Goal: Information Seeking & Learning: Understand process/instructions

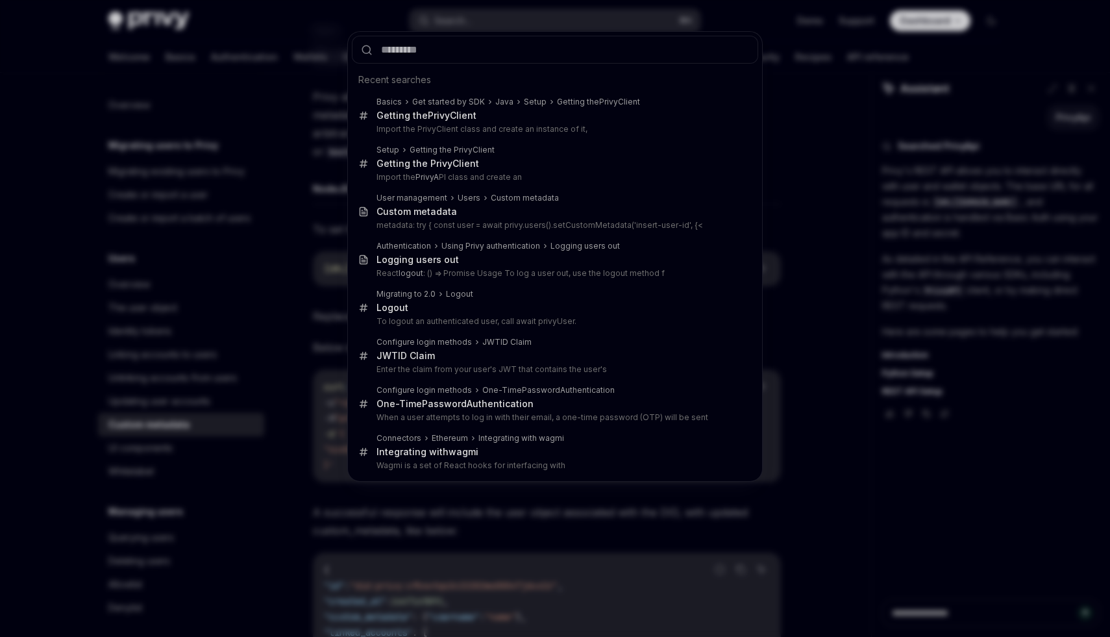
scroll to position [98, 0]
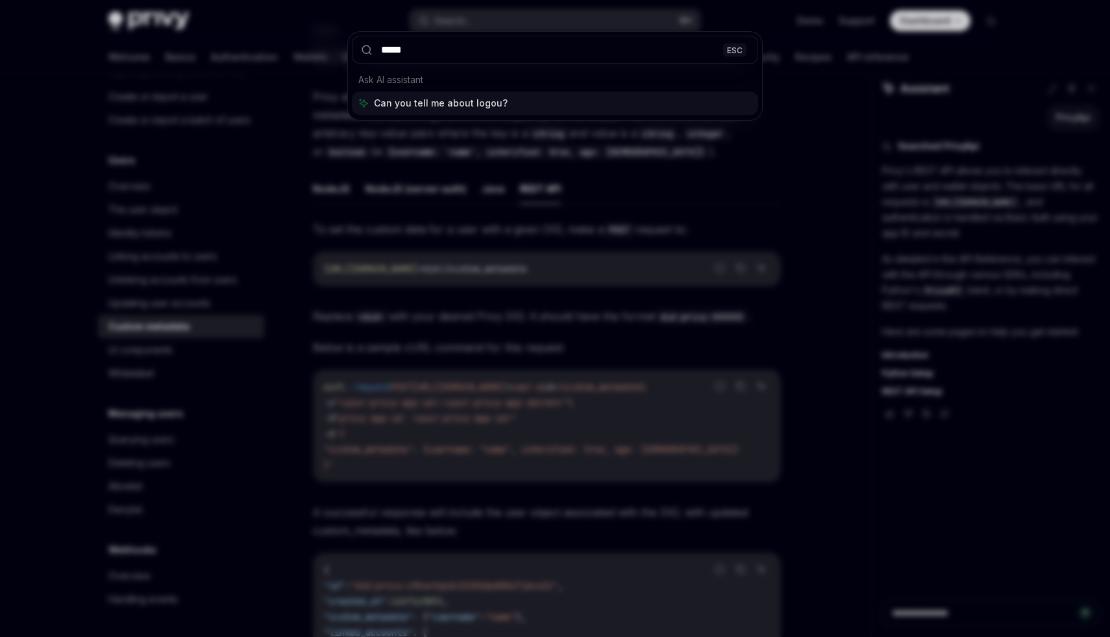
type input "******"
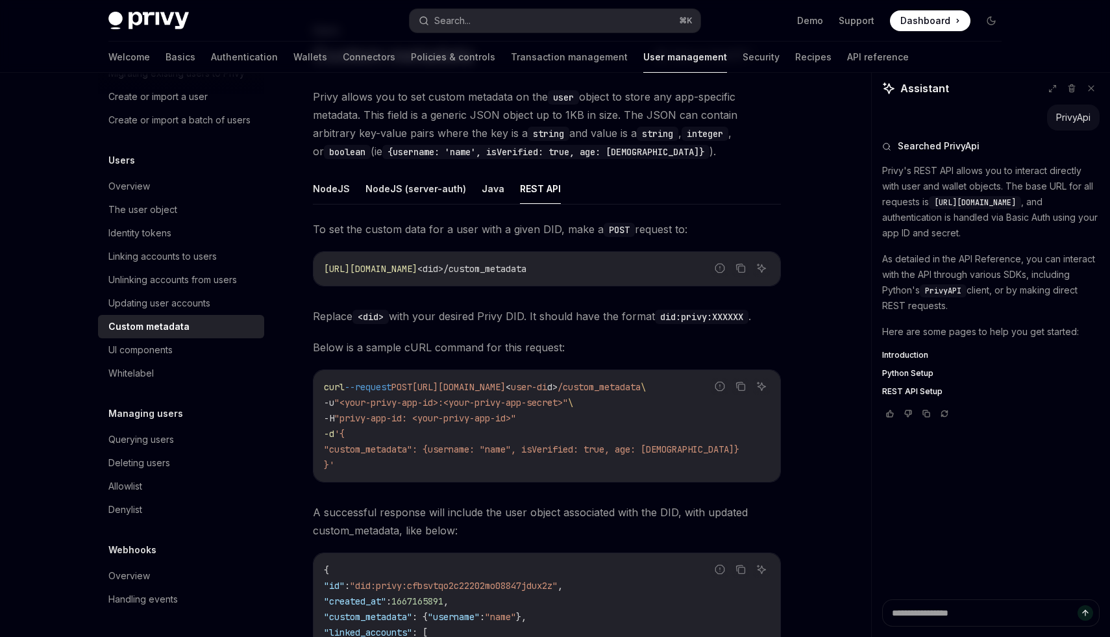
type textarea "*"
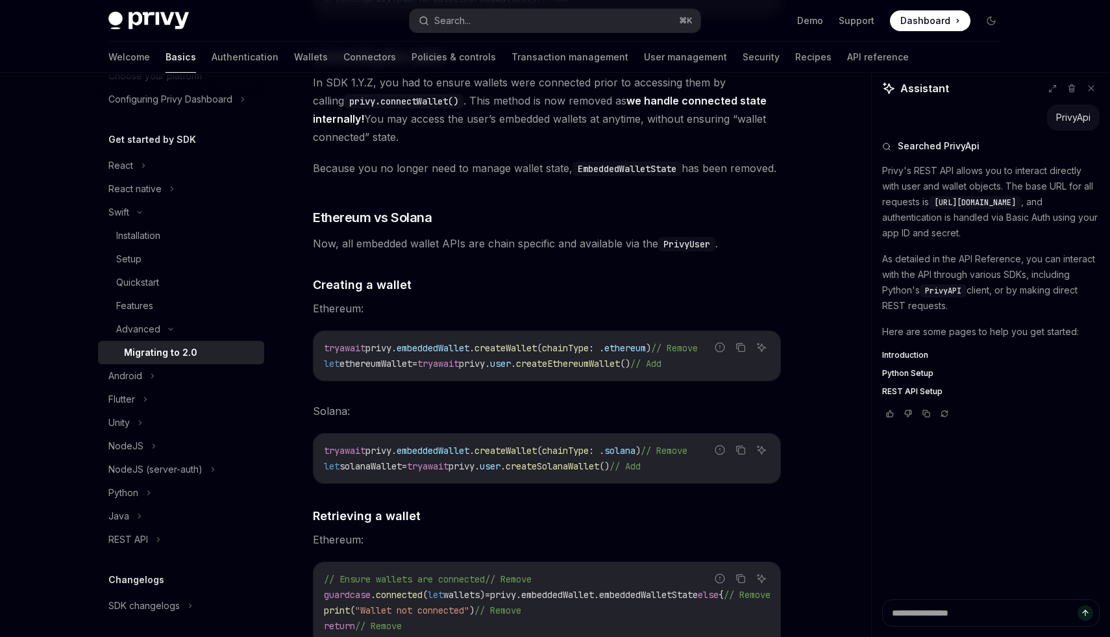
scroll to position [4301, 0]
click at [485, 29] on button "Search... ⌘ K" at bounding box center [555, 20] width 291 height 23
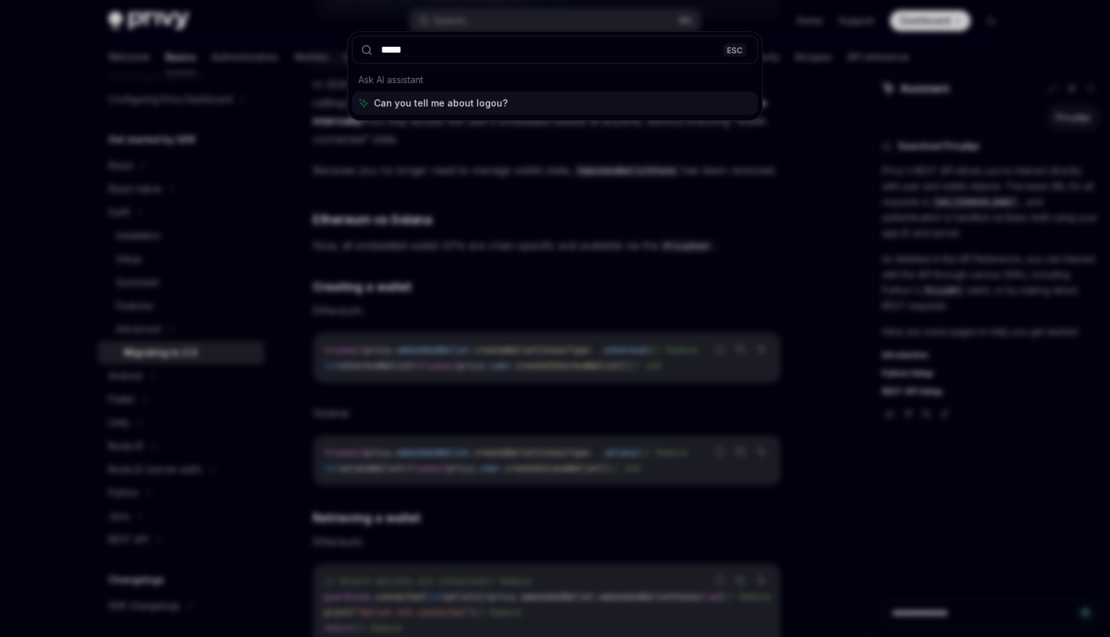
type input "******"
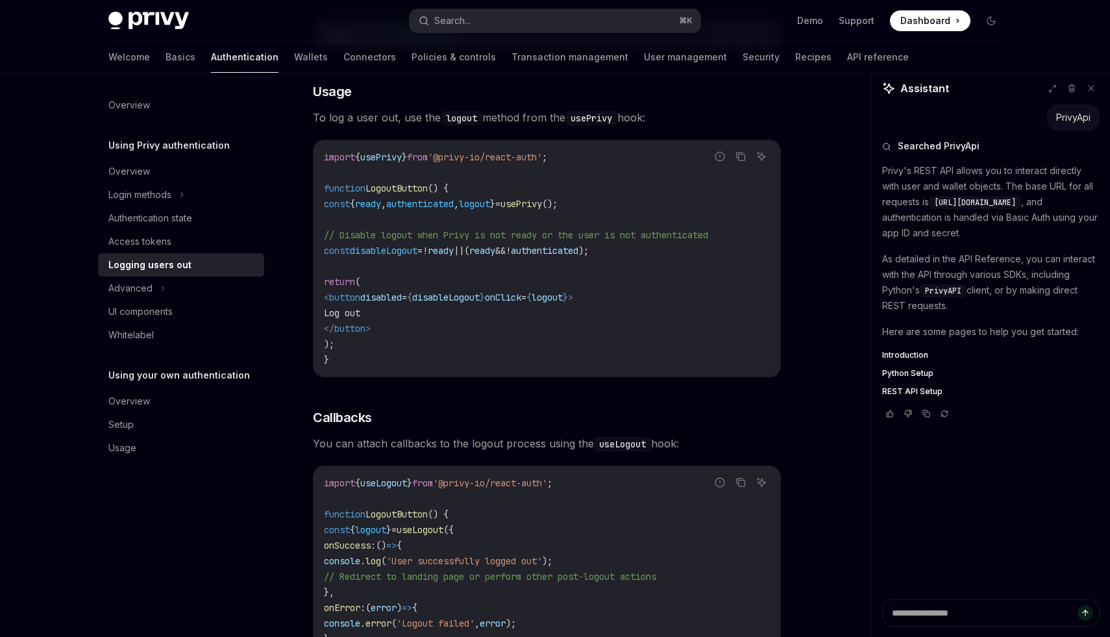
scroll to position [569, 0]
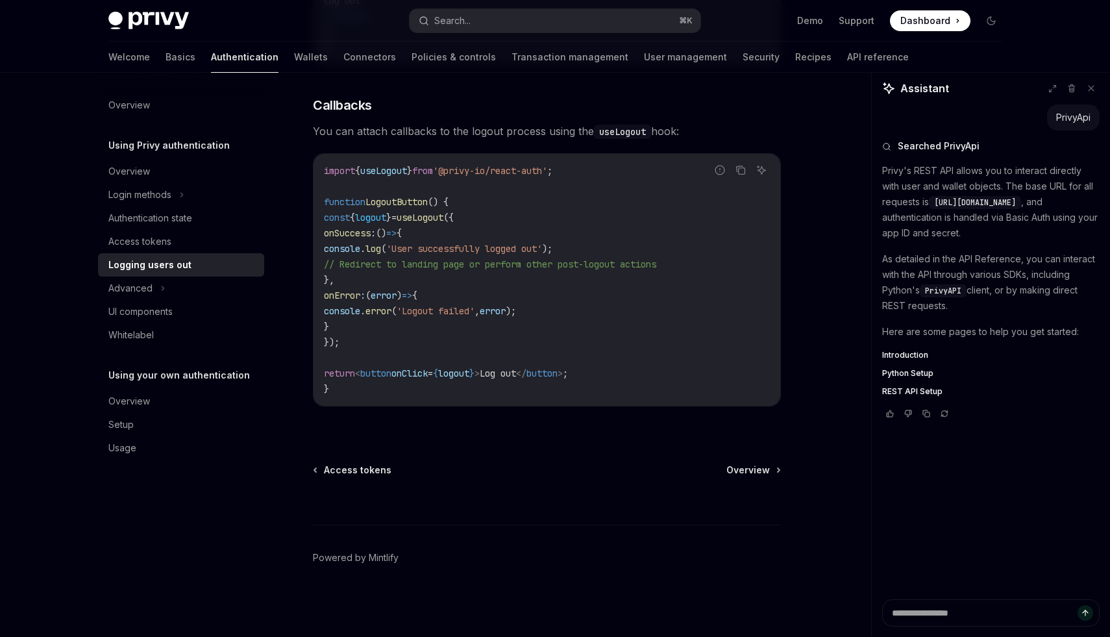
drag, startPoint x: 347, startPoint y: 298, endPoint x: 371, endPoint y: 327, distance: 37.8
click at [371, 327] on code "import { useLogout } from '@privy-io/react-auth' ; function LogoutButton () { c…" at bounding box center [547, 280] width 446 height 234
copy code "onError : ( error ) => { console . error ( 'Logout failed' , error ); }"
click at [505, 13] on button "Search... ⌘ K" at bounding box center [555, 20] width 291 height 23
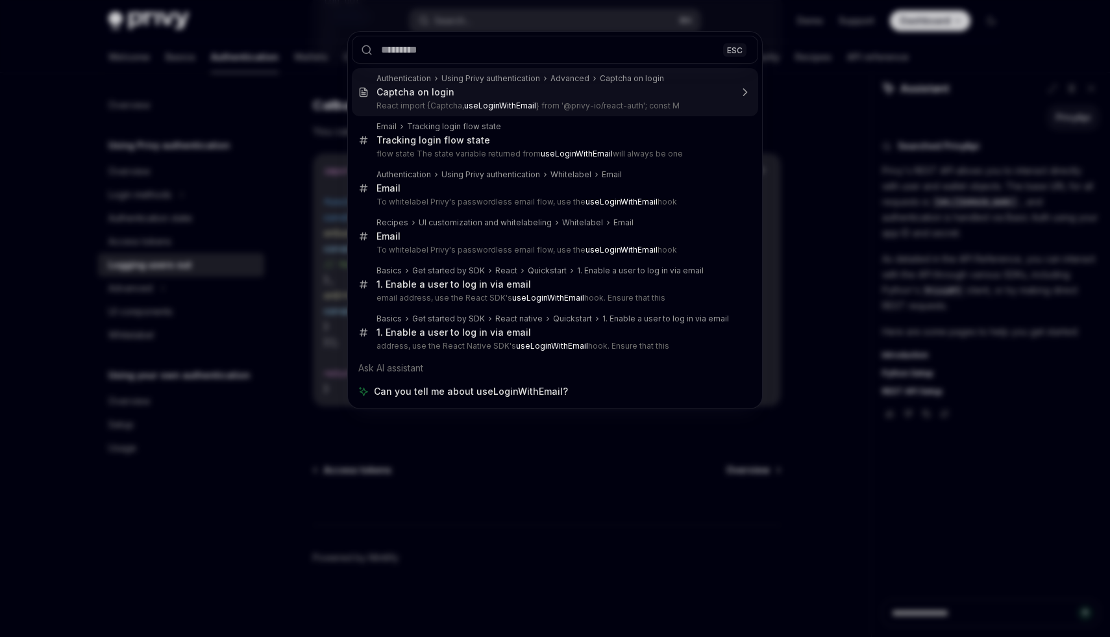
type textarea "*"
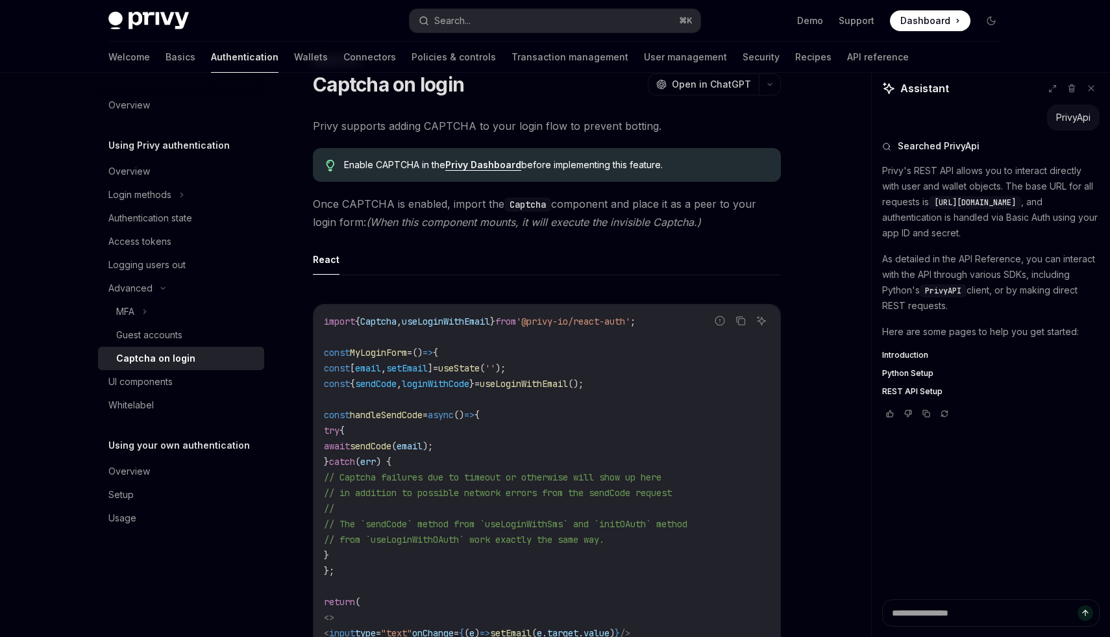
scroll to position [104, 0]
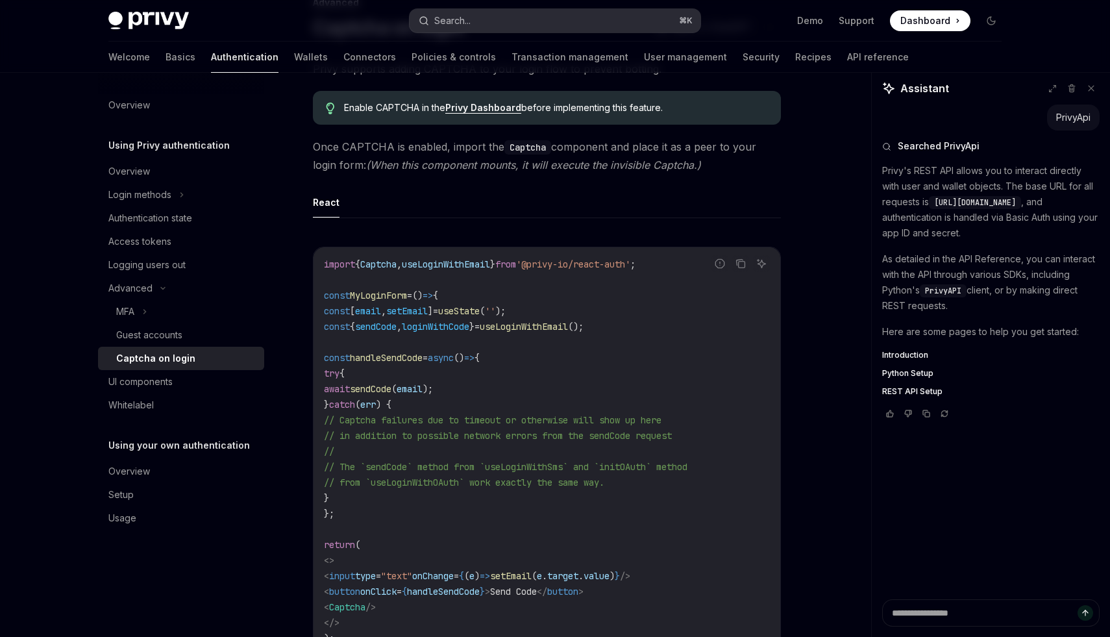
click at [530, 18] on button "Search... ⌘ K" at bounding box center [555, 20] width 291 height 23
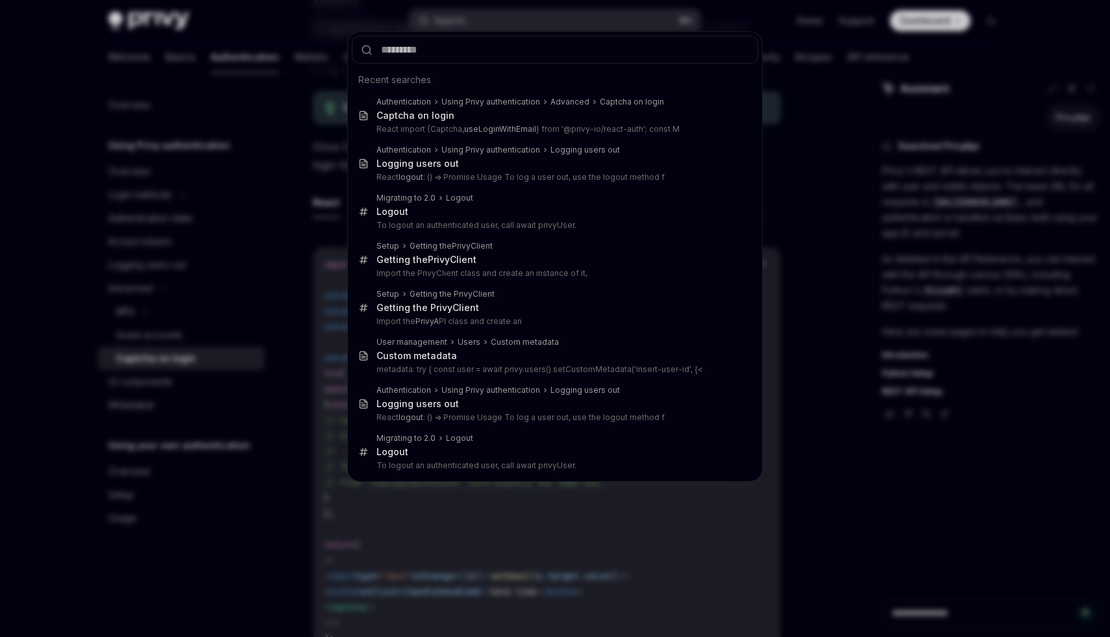
type input "**********"
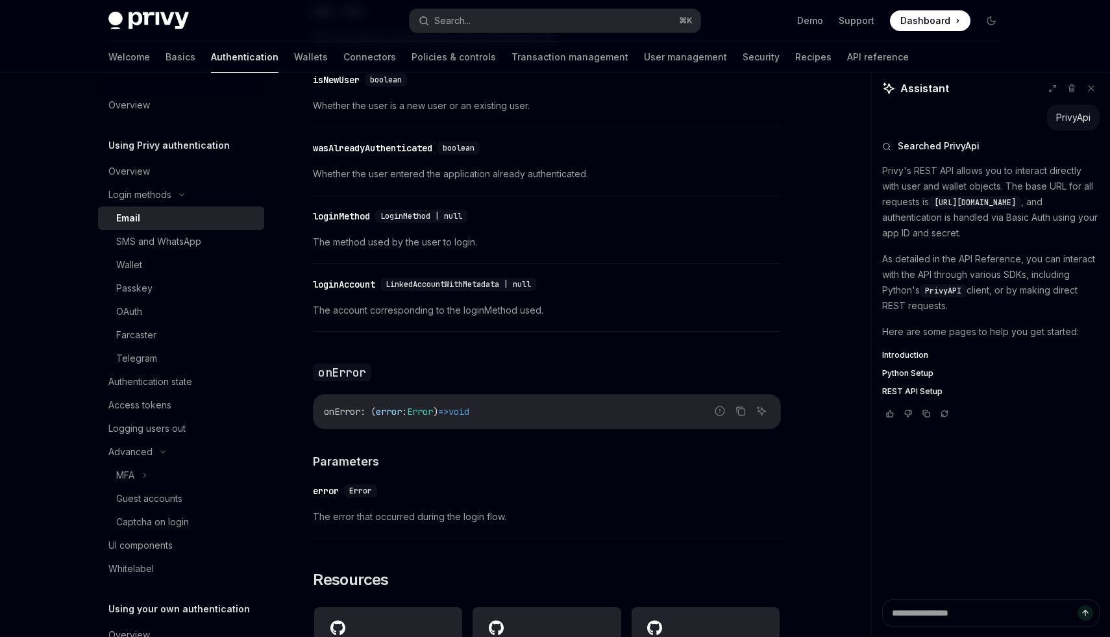
scroll to position [2557, 0]
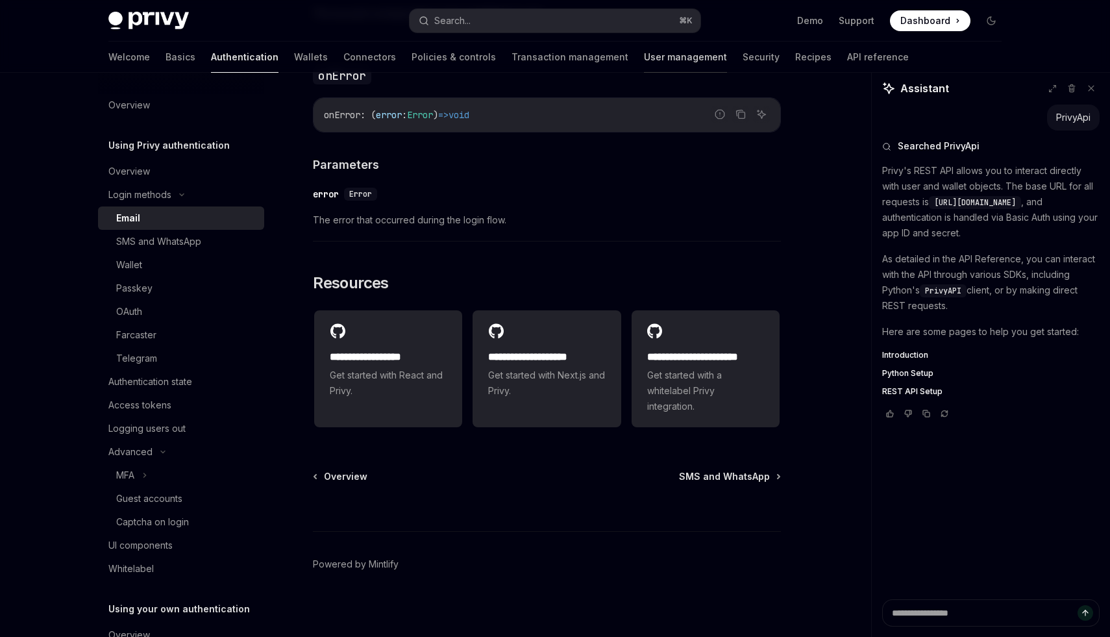
click at [644, 54] on link "User management" at bounding box center [685, 57] width 83 height 31
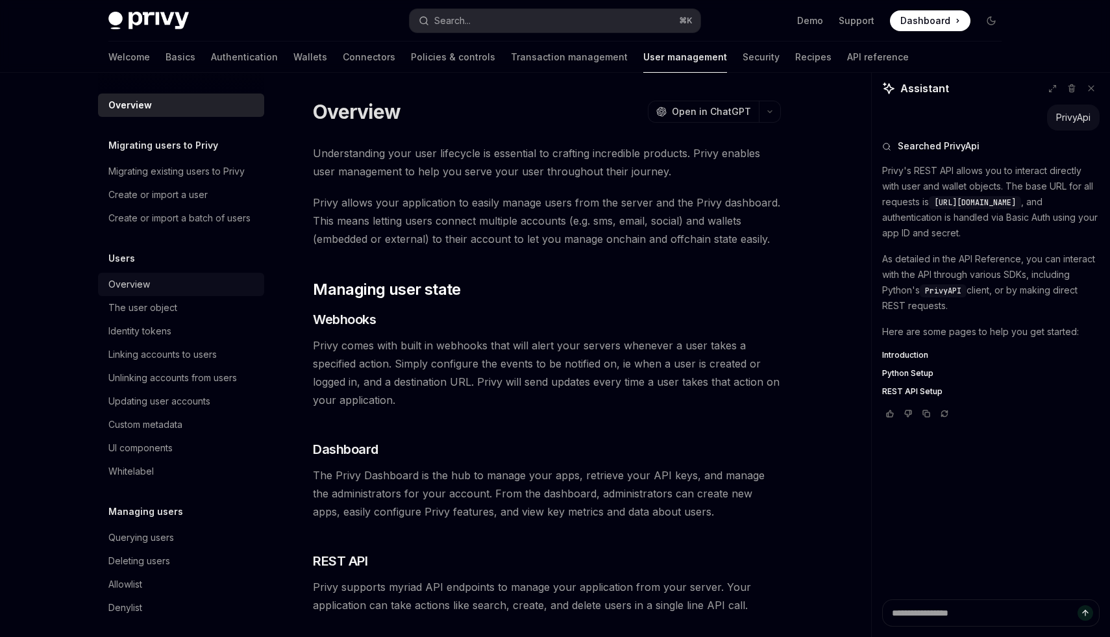
click at [147, 292] on div "Overview" at bounding box center [129, 285] width 42 height 16
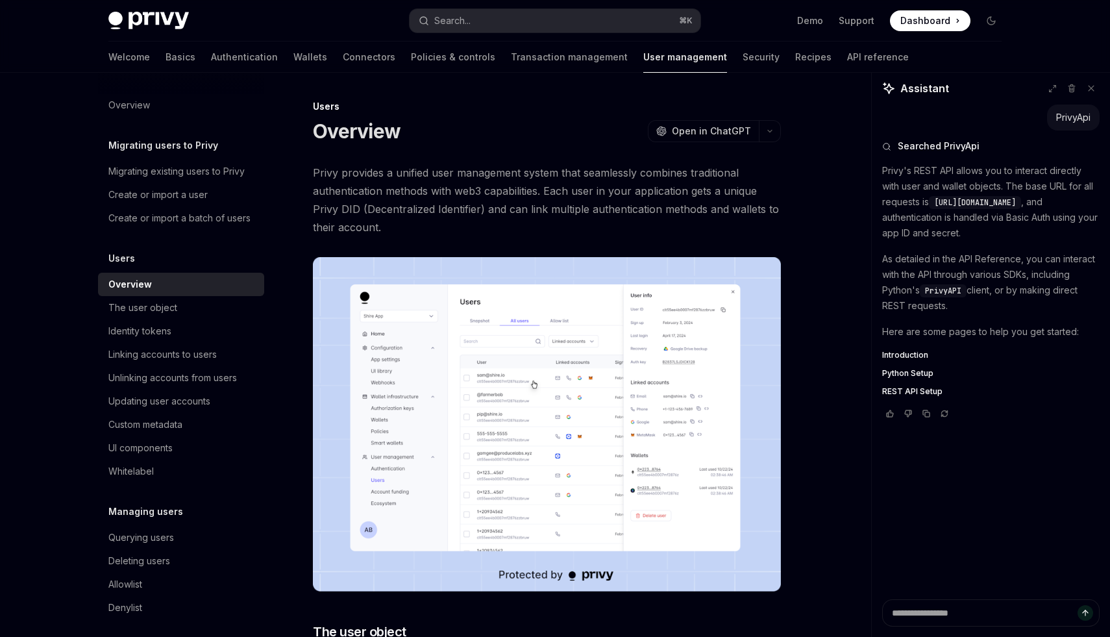
click at [475, 402] on img at bounding box center [547, 424] width 468 height 334
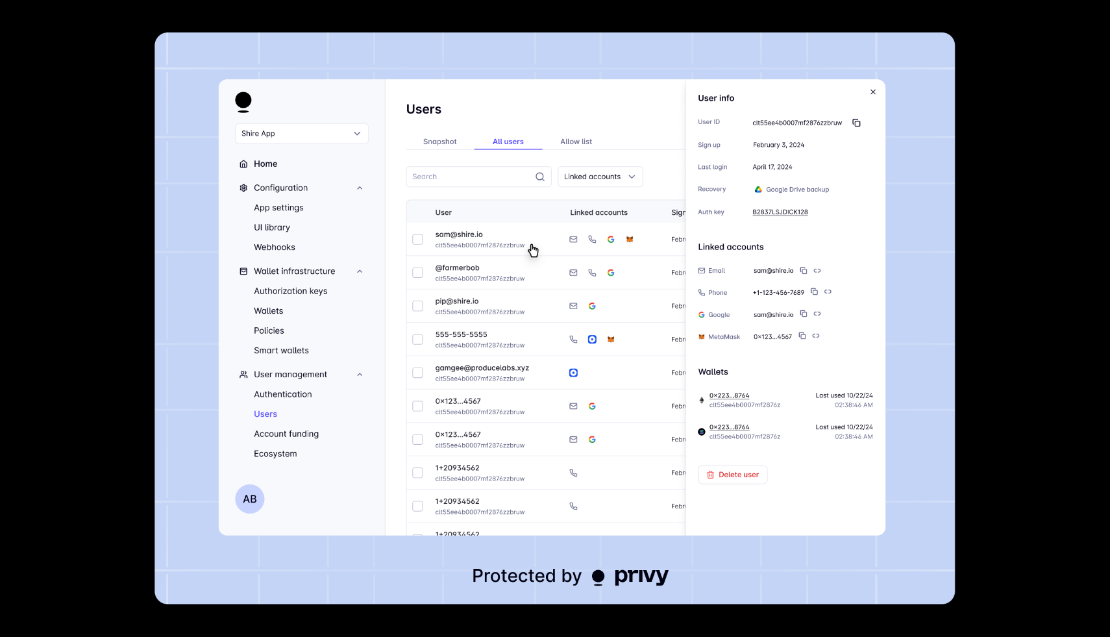
click at [988, 288] on div at bounding box center [555, 318] width 1110 height 637
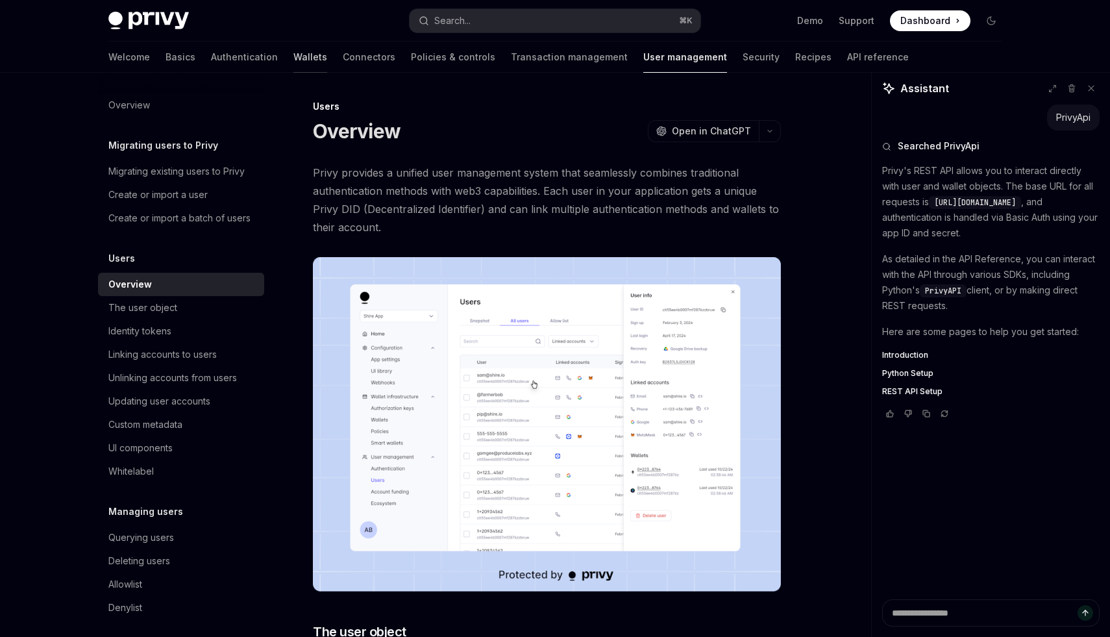
click at [294, 56] on link "Wallets" at bounding box center [311, 57] width 34 height 31
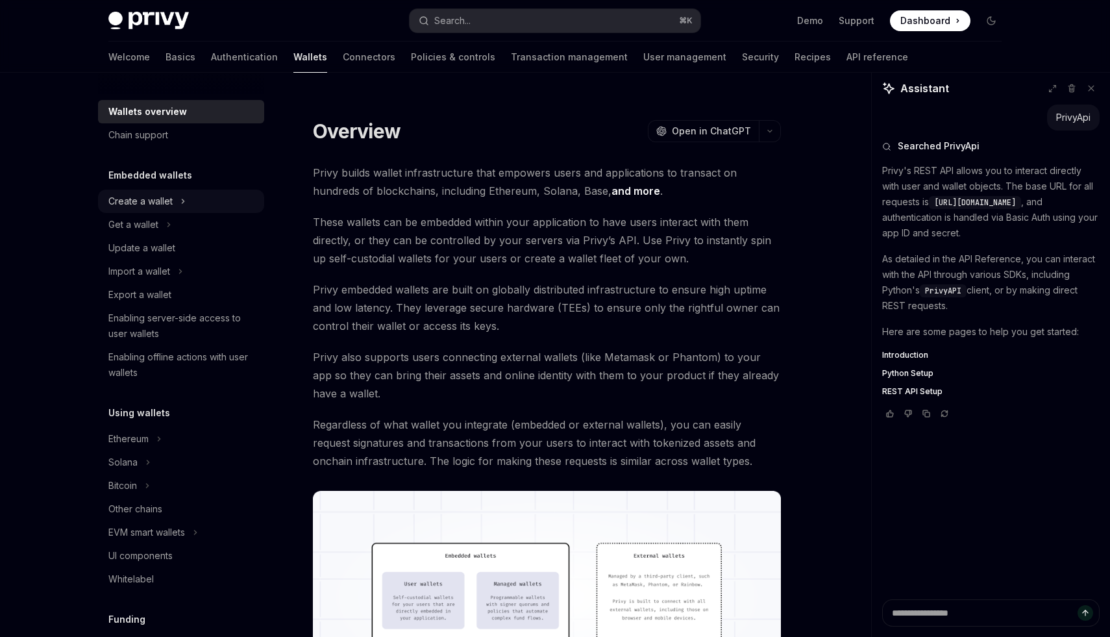
click at [138, 207] on div "Create a wallet" at bounding box center [140, 202] width 64 height 16
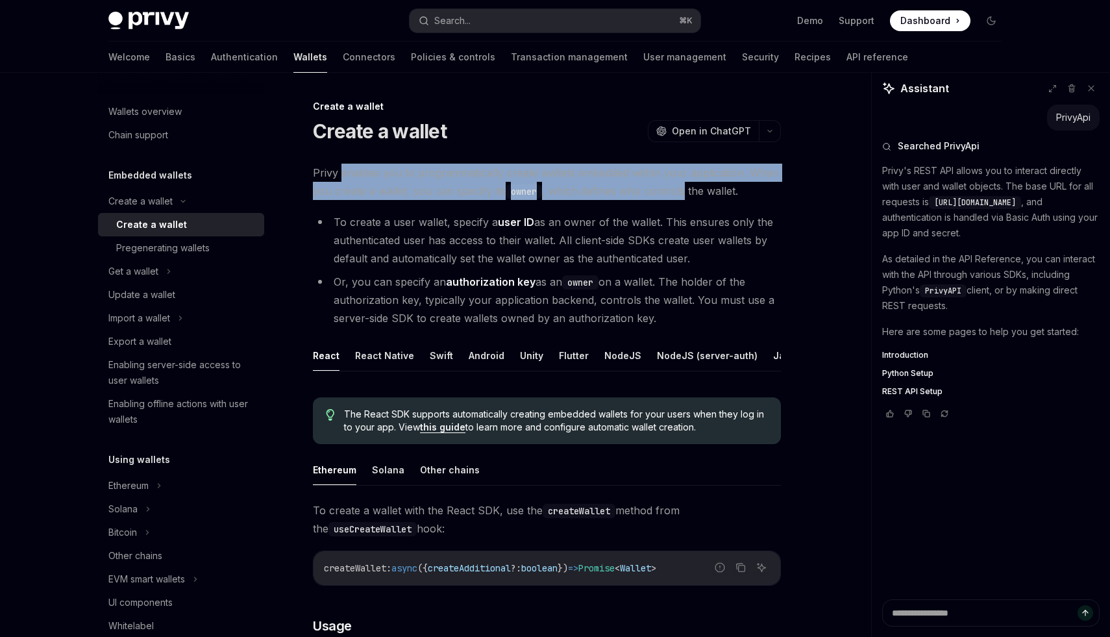
drag, startPoint x: 342, startPoint y: 181, endPoint x: 685, endPoint y: 190, distance: 343.6
click at [685, 190] on span "Privy enables you to programmatically create wallets embedded within your appli…" at bounding box center [547, 182] width 468 height 36
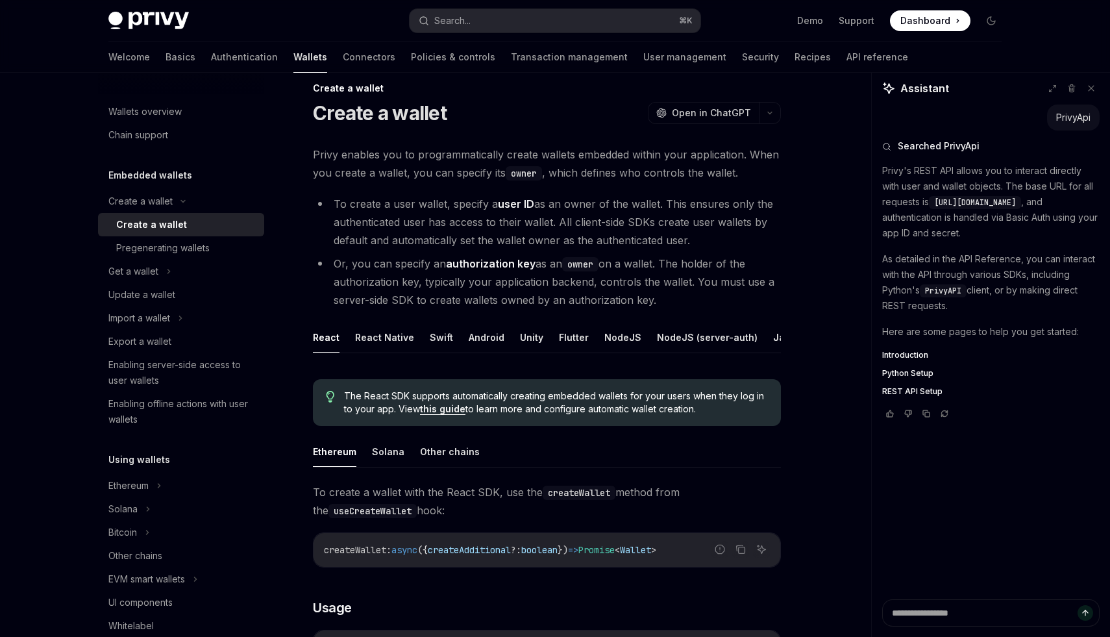
scroll to position [19, 0]
drag, startPoint x: 488, startPoint y: 172, endPoint x: 568, endPoint y: 171, distance: 79.9
click at [569, 171] on span "Privy enables you to programmatically create wallets embedded within your appli…" at bounding box center [547, 162] width 468 height 36
click at [568, 171] on span "Privy enables you to programmatically create wallets embedded within your appli…" at bounding box center [547, 162] width 468 height 36
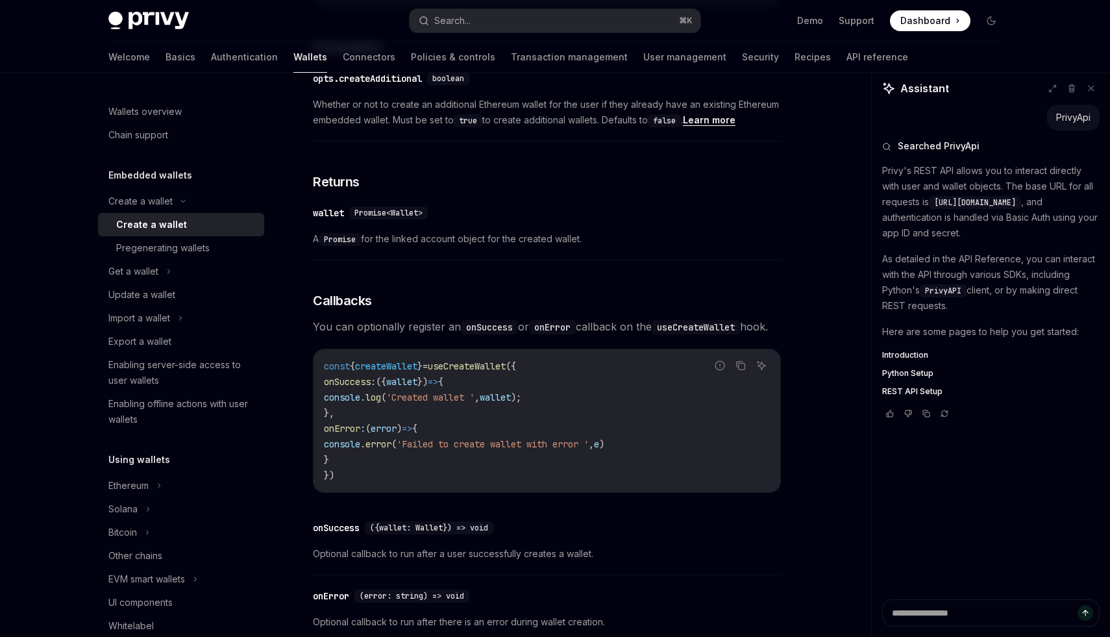
scroll to position [728, 0]
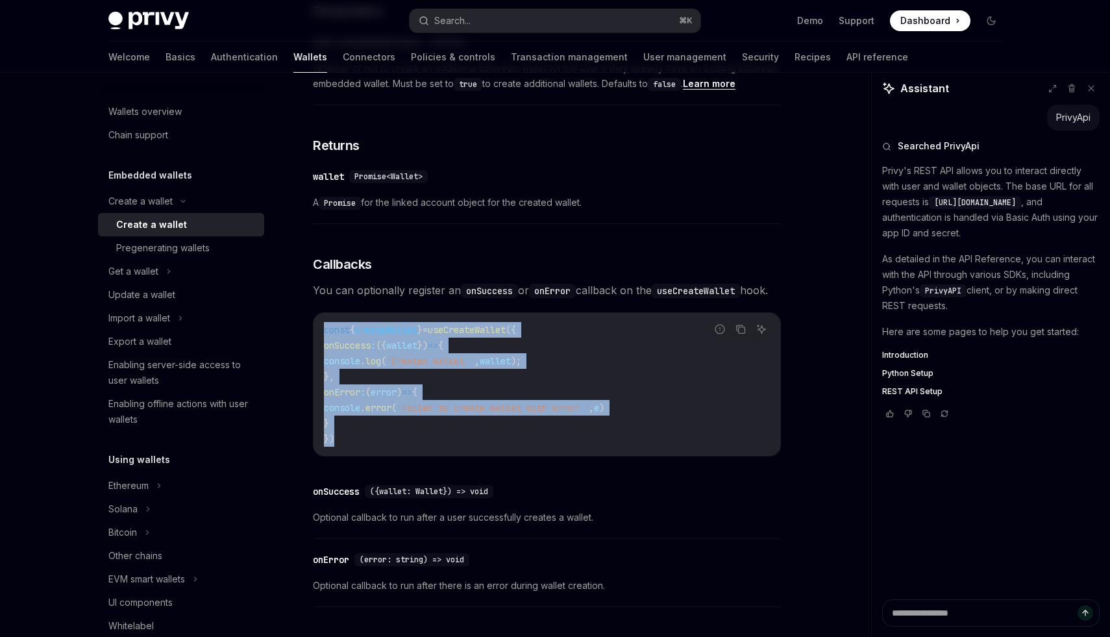
drag, startPoint x: 356, startPoint y: 459, endPoint x: 301, endPoint y: 344, distance: 128.1
click at [300, 343] on div "Create a wallet Create a wallet OpenAI Open in ChatGPT OpenAI Open in ChatGPT P…" at bounding box center [425, 97] width 717 height 1453
copy code "const { createWallet } = useCreateWallet ({ onSuccess : ({ wallet }) => { conso…"
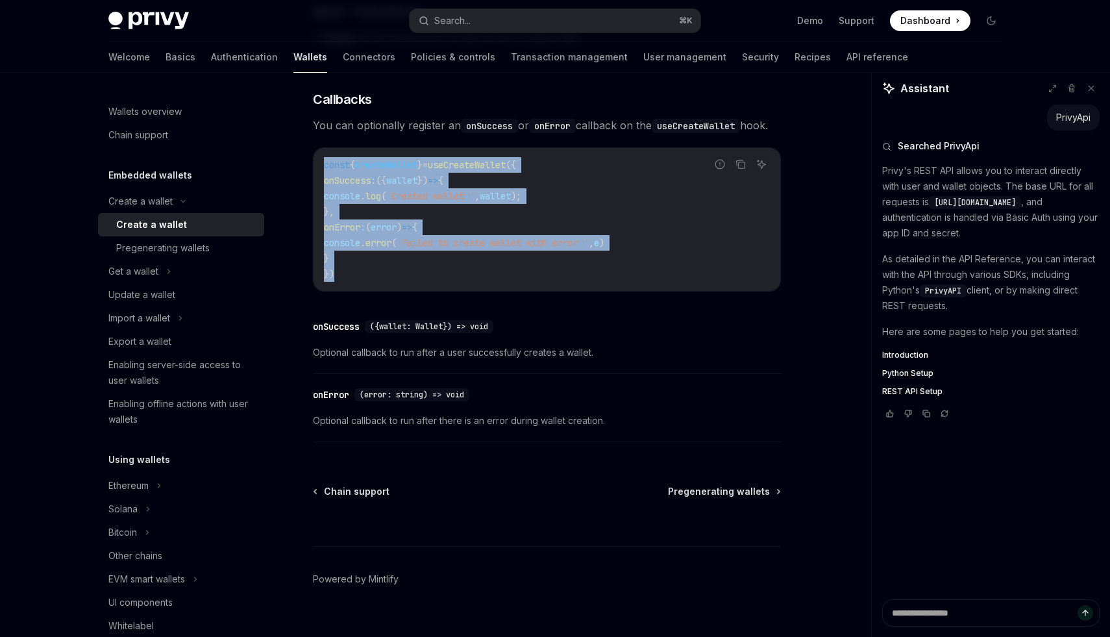
scroll to position [933, 0]
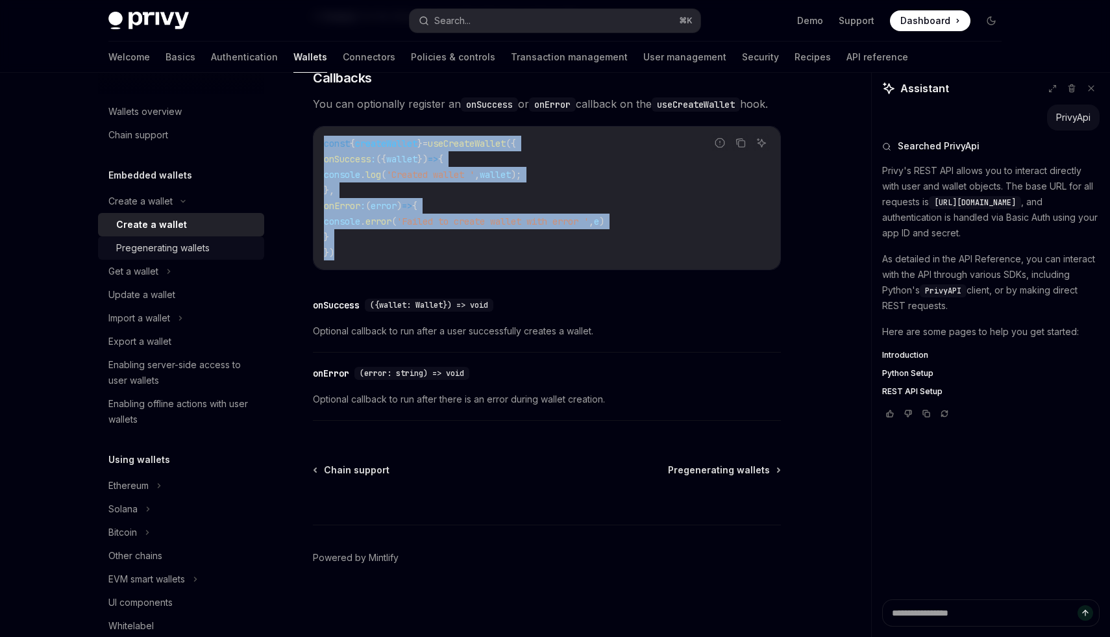
click at [190, 249] on div "Pregenerating wallets" at bounding box center [163, 248] width 94 height 16
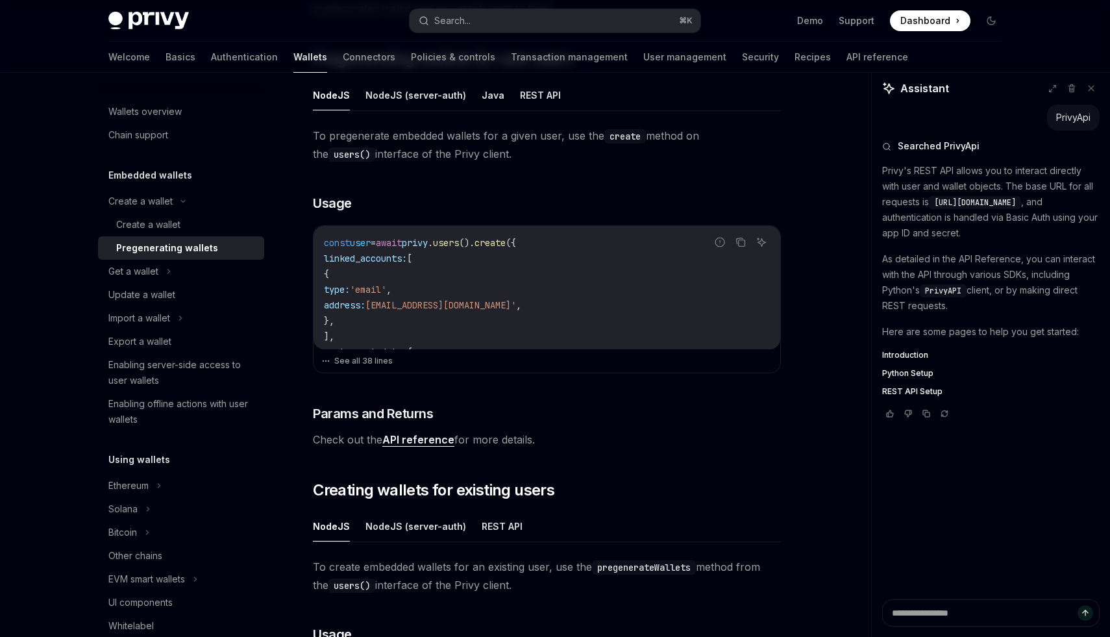
scroll to position [79, 0]
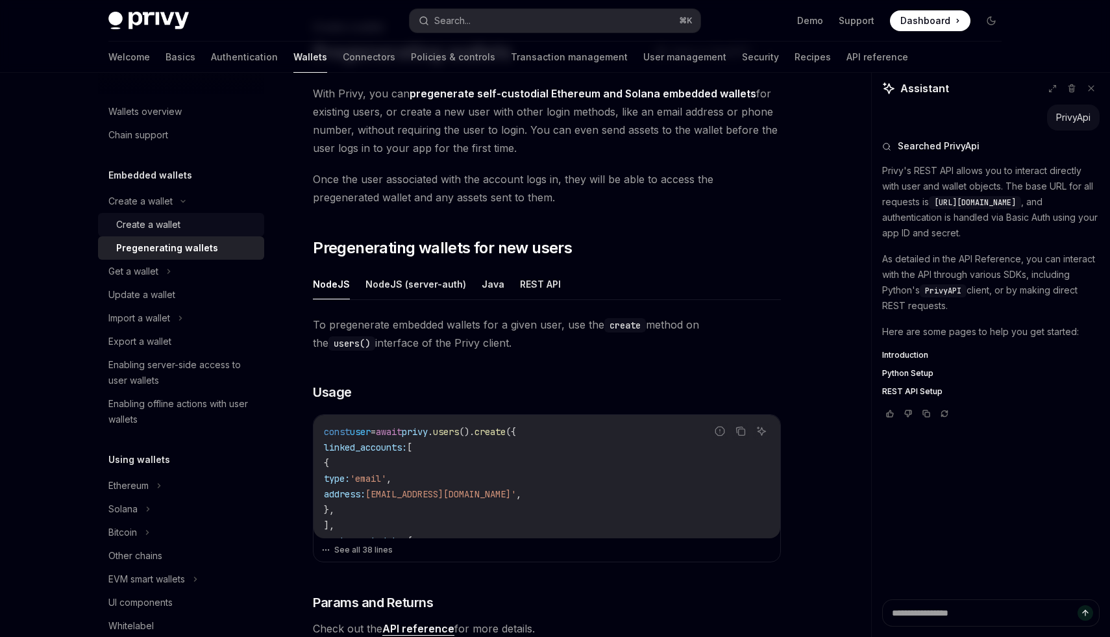
click at [182, 223] on div "Create a wallet" at bounding box center [186, 225] width 140 height 16
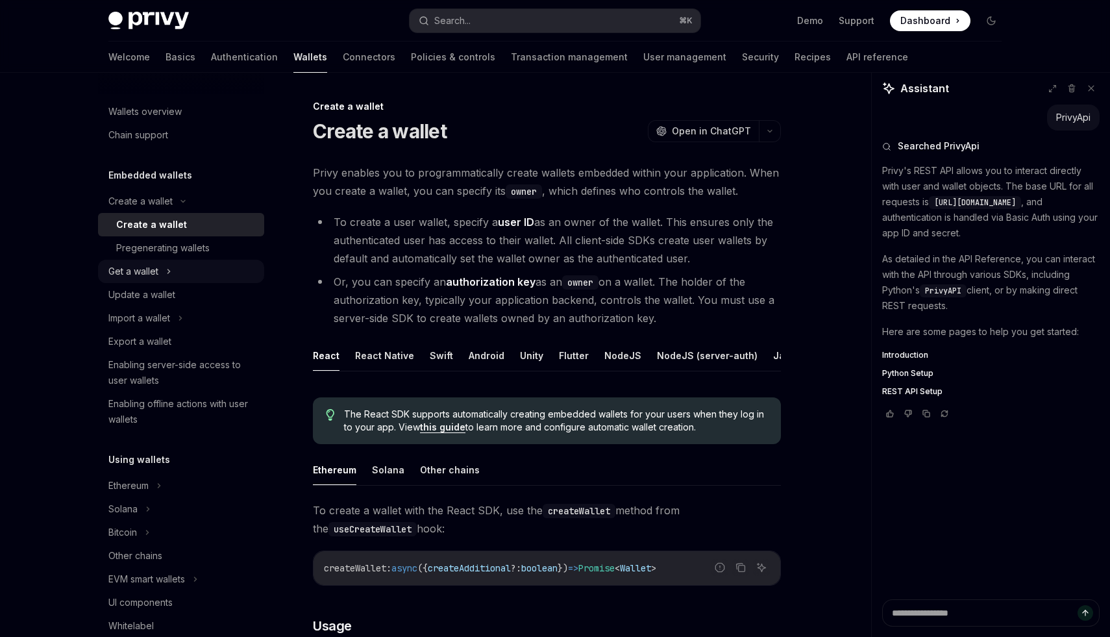
click at [183, 282] on div "Get a wallet" at bounding box center [181, 271] width 166 height 23
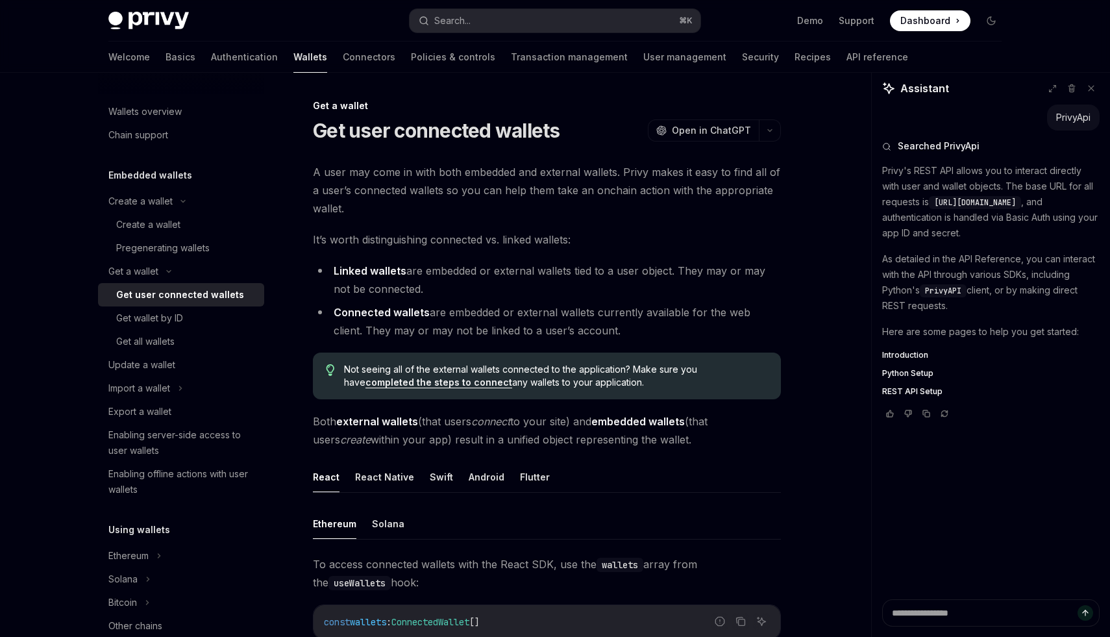
scroll to position [290, 0]
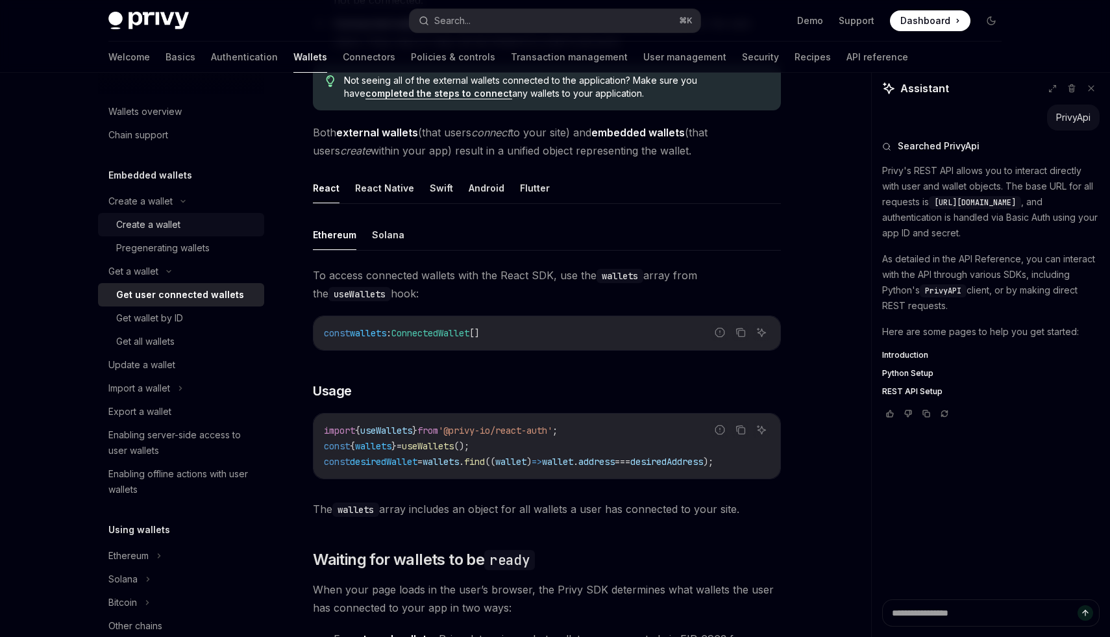
click at [172, 228] on div "Create a wallet" at bounding box center [148, 225] width 64 height 16
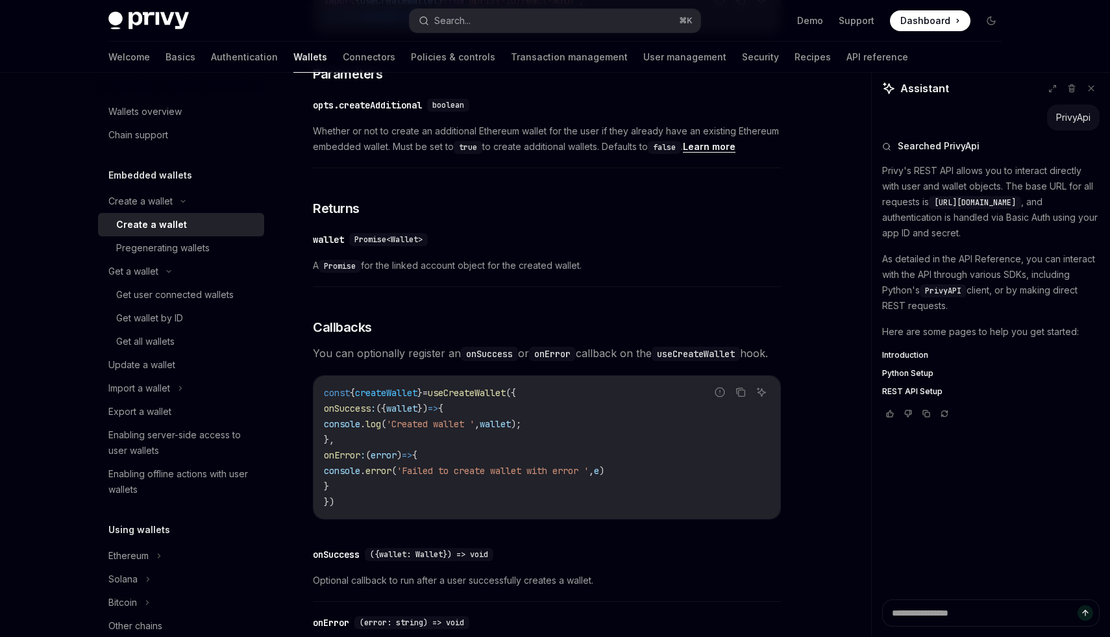
scroll to position [671, 0]
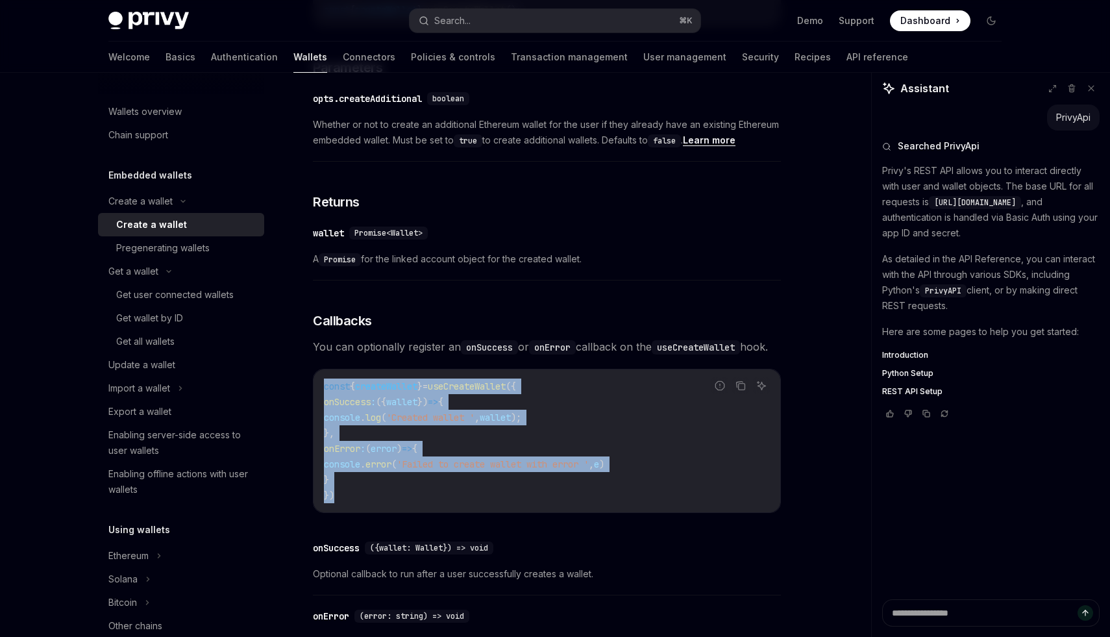
drag, startPoint x: 371, startPoint y: 512, endPoint x: 310, endPoint y: 410, distance: 117.9
click at [310, 410] on div "Create a wallet Create a wallet OpenAI Open in ChatGPT OpenAI Open in ChatGPT P…" at bounding box center [425, 153] width 717 height 1453
copy code "const { createWallet } = useCreateWallet ({ onSuccess : ({ wallet }) => { conso…"
click at [157, 308] on link "Get wallet by ID" at bounding box center [181, 318] width 166 height 23
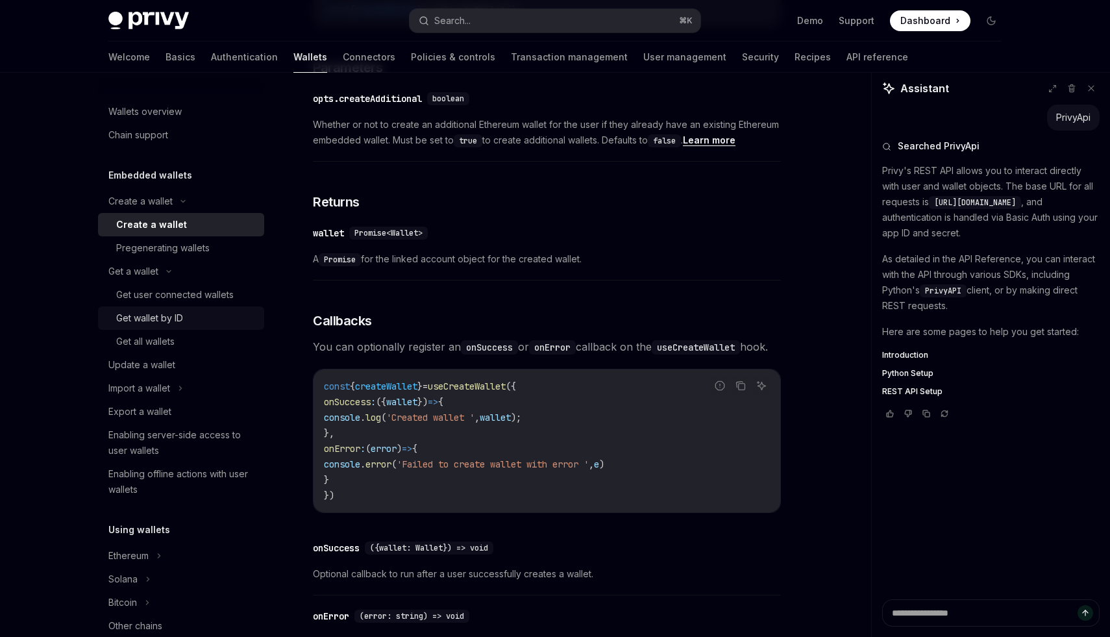
scroll to position [55, 0]
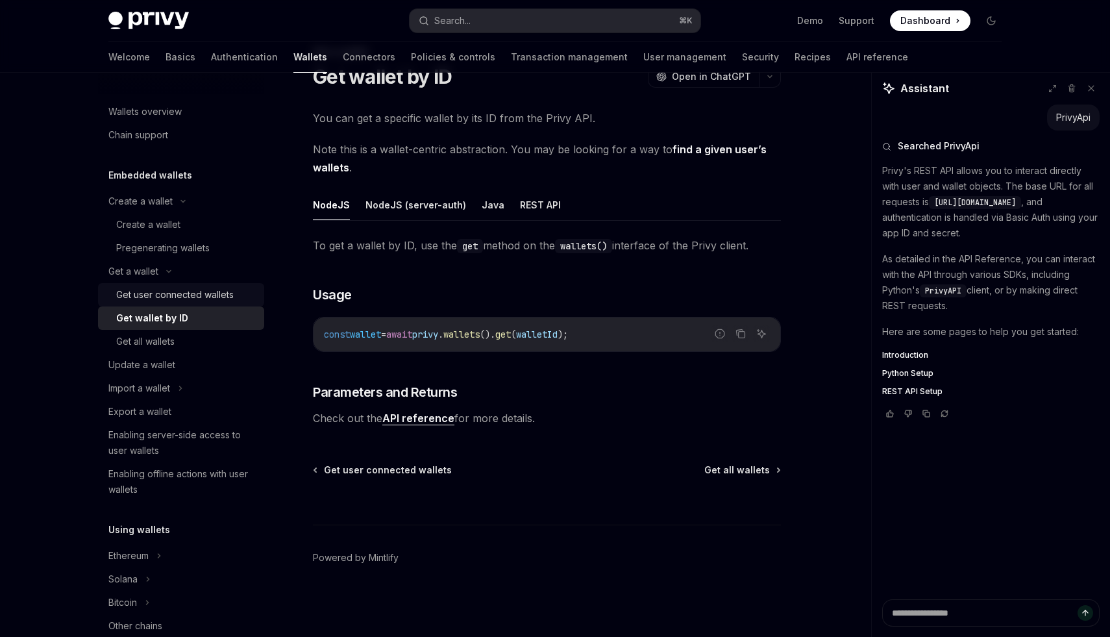
click at [182, 284] on link "Get user connected wallets" at bounding box center [181, 294] width 166 height 23
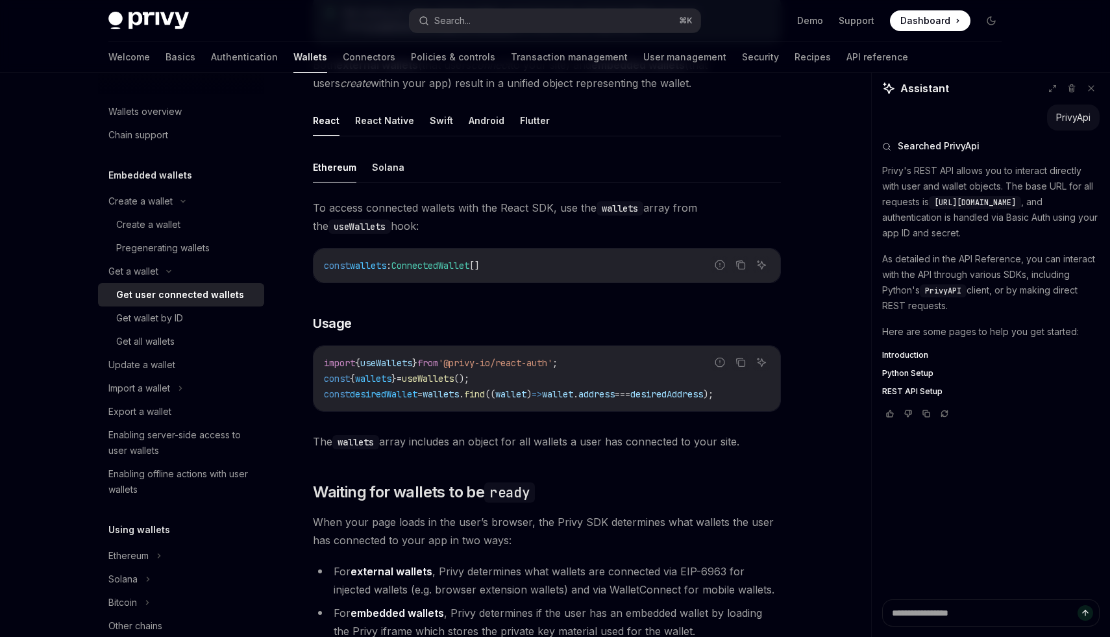
scroll to position [627, 0]
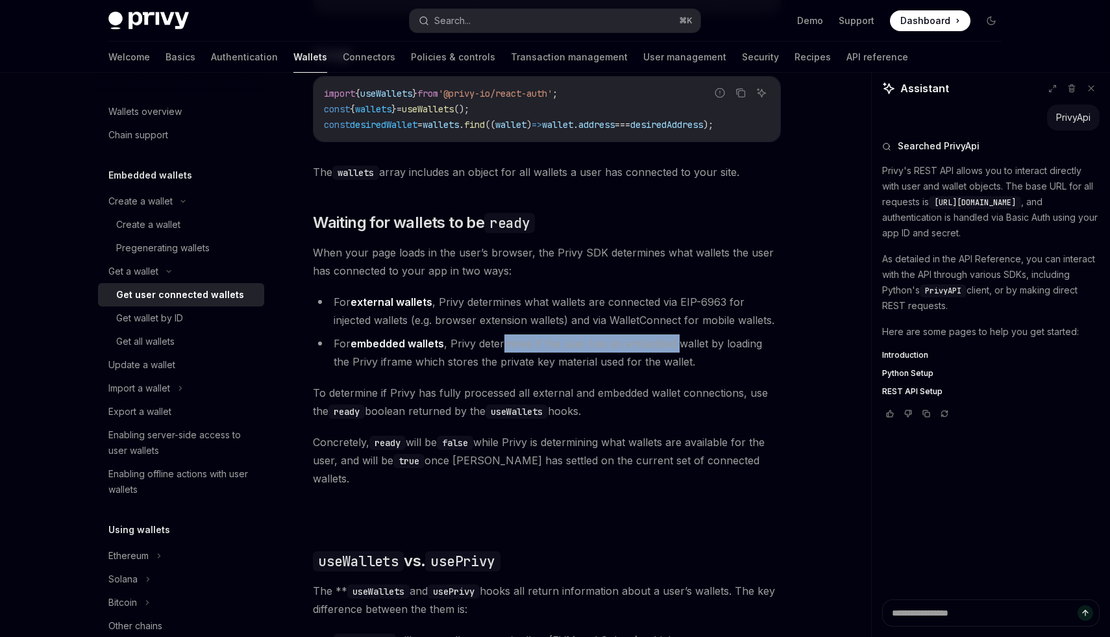
drag, startPoint x: 507, startPoint y: 349, endPoint x: 681, endPoint y: 349, distance: 173.4
click at [681, 349] on li "For embedded wallets , Privy determines if the user has an embedded wallet by l…" at bounding box center [547, 352] width 468 height 36
click at [681, 351] on li "For embedded wallets , Privy determines if the user has an embedded wallet by l…" at bounding box center [547, 352] width 468 height 36
drag, startPoint x: 479, startPoint y: 372, endPoint x: 594, endPoint y: 372, distance: 114.9
click at [594, 371] on li "For embedded wallets , Privy determines if the user has an embedded wallet by l…" at bounding box center [547, 352] width 468 height 36
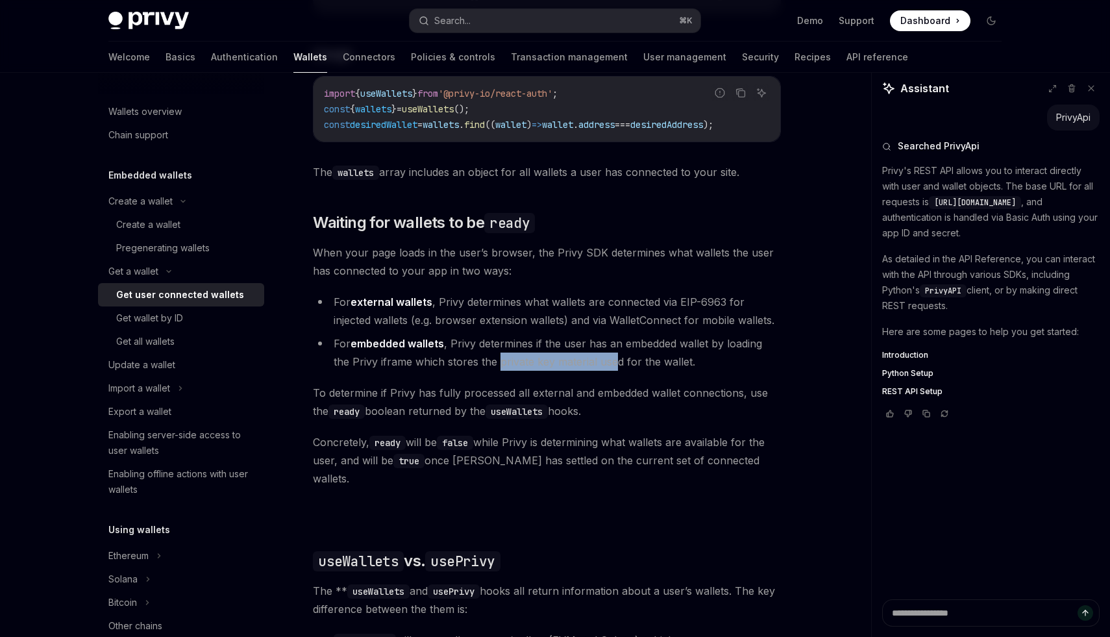
click at [594, 371] on li "For embedded wallets , Privy determines if the user has an embedded wallet by l…" at bounding box center [547, 352] width 468 height 36
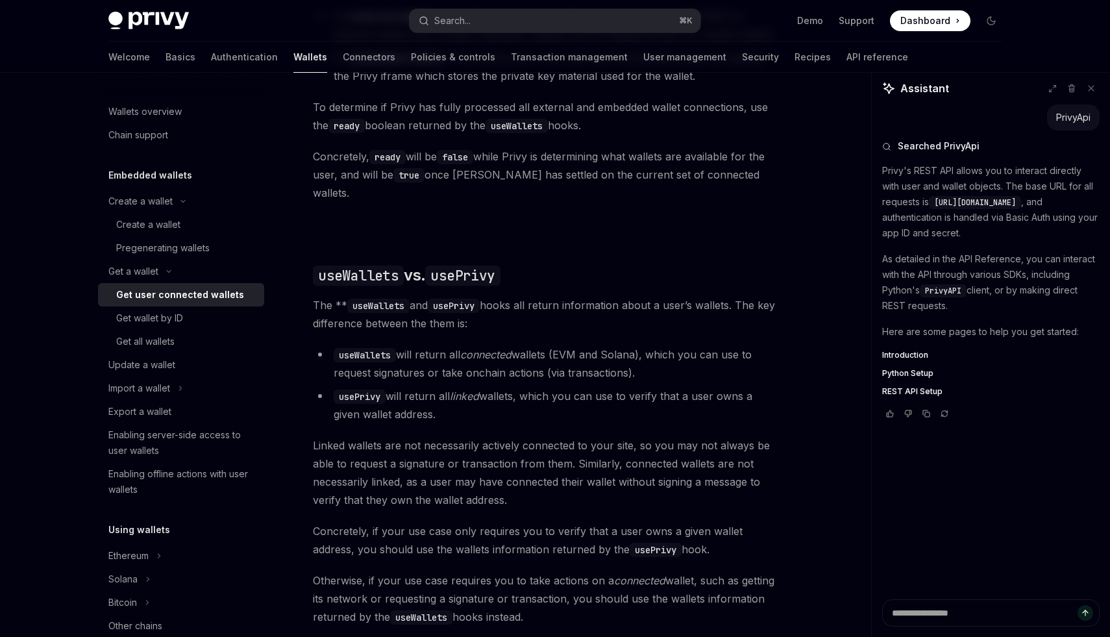
scroll to position [964, 0]
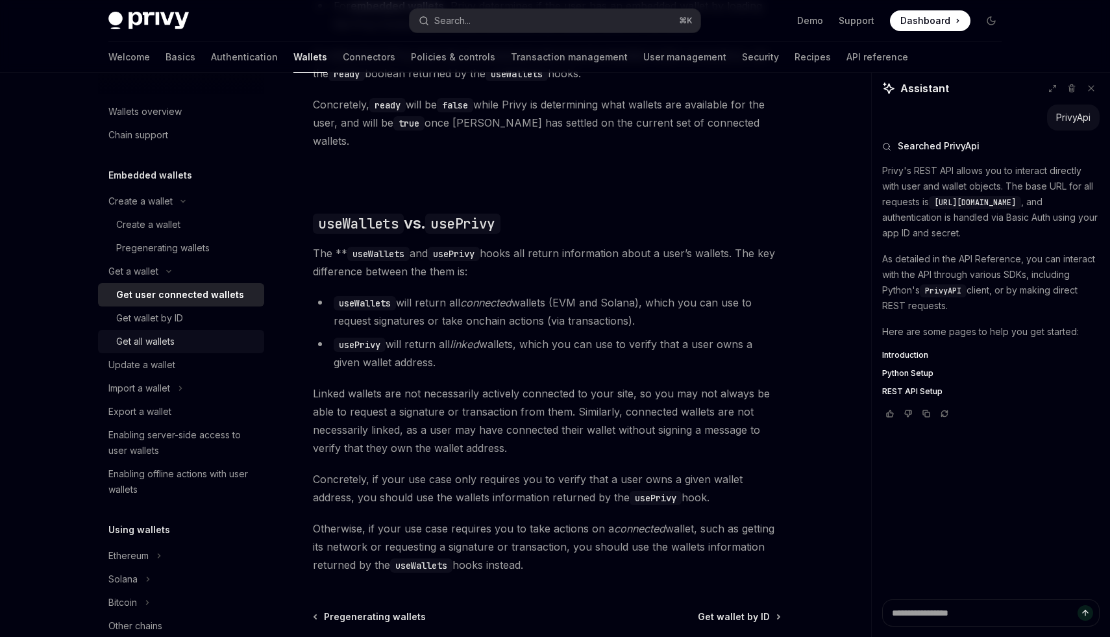
click at [183, 347] on div "Get all wallets" at bounding box center [186, 342] width 140 height 16
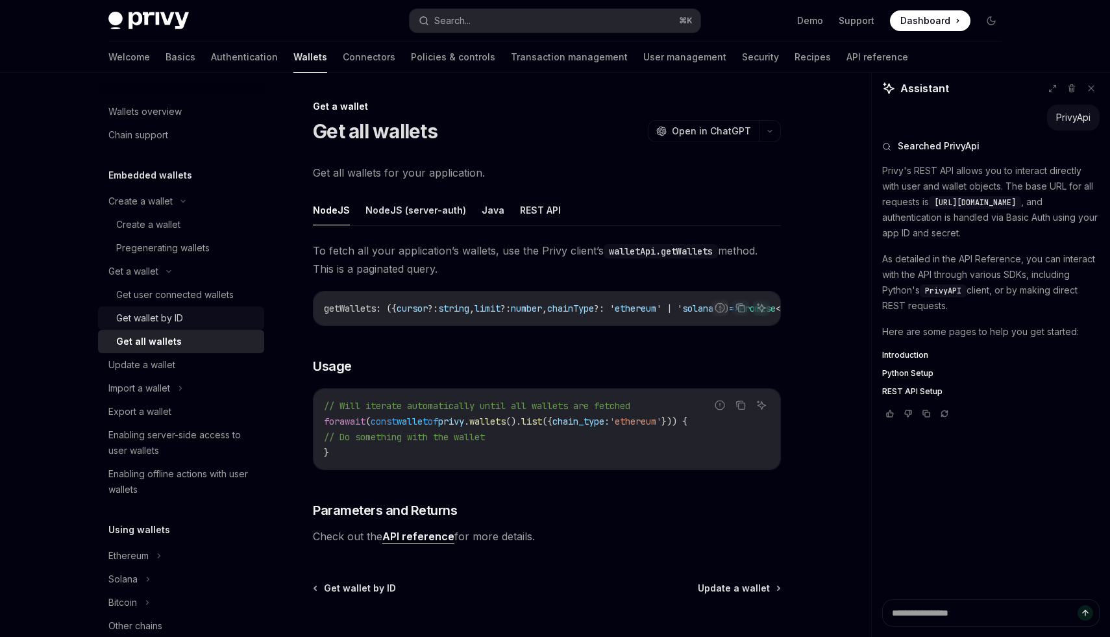
click at [168, 308] on link "Get wallet by ID" at bounding box center [181, 318] width 166 height 23
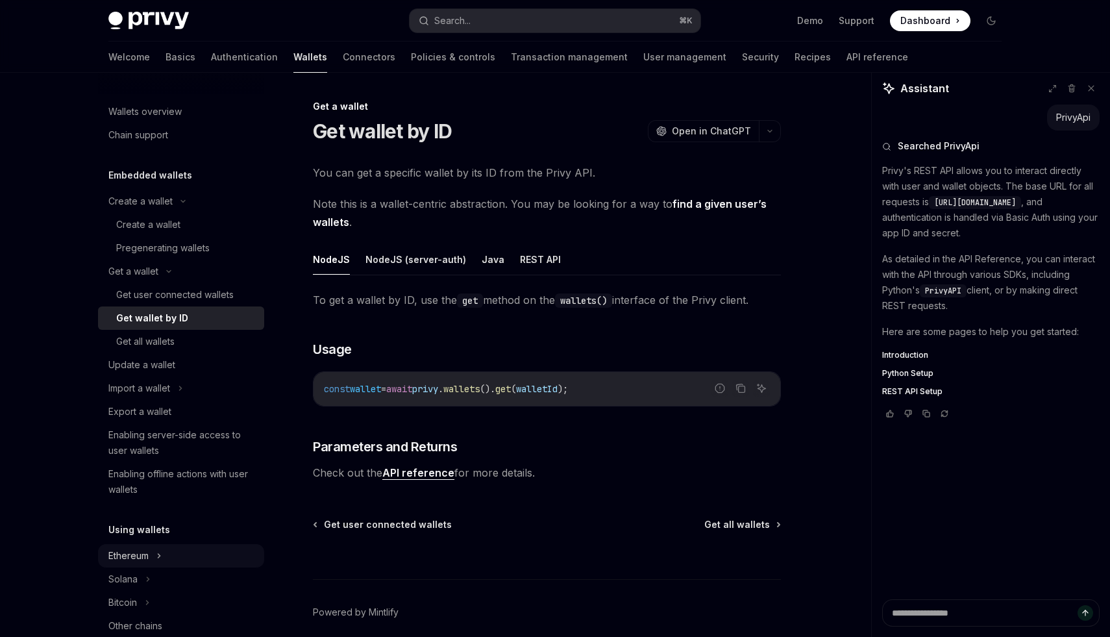
click at [134, 562] on div "Ethereum" at bounding box center [128, 556] width 40 height 16
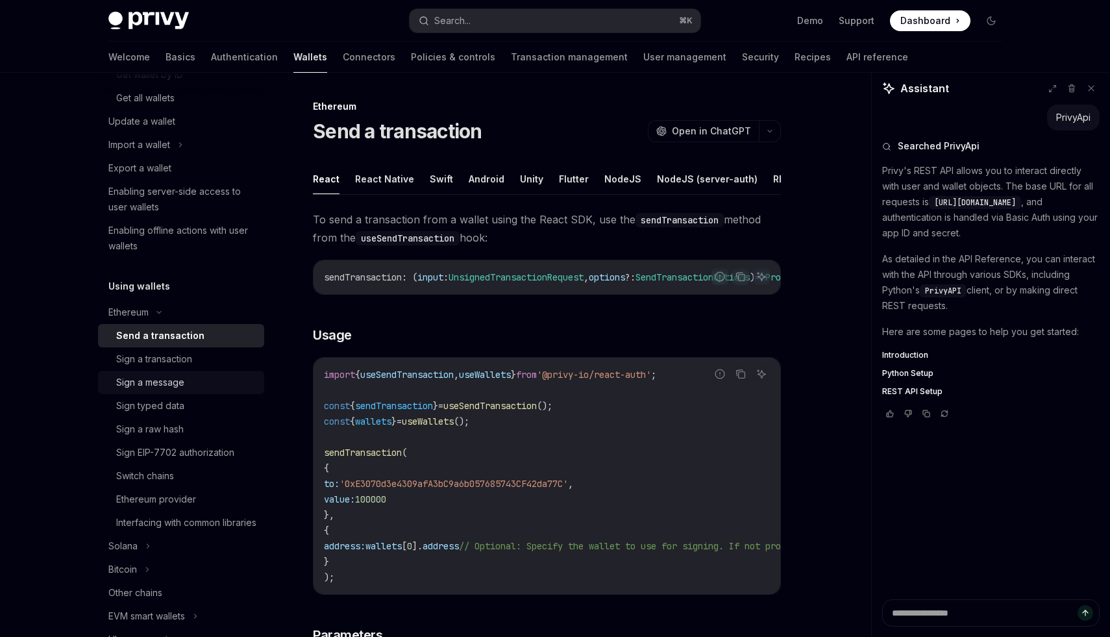
scroll to position [106, 0]
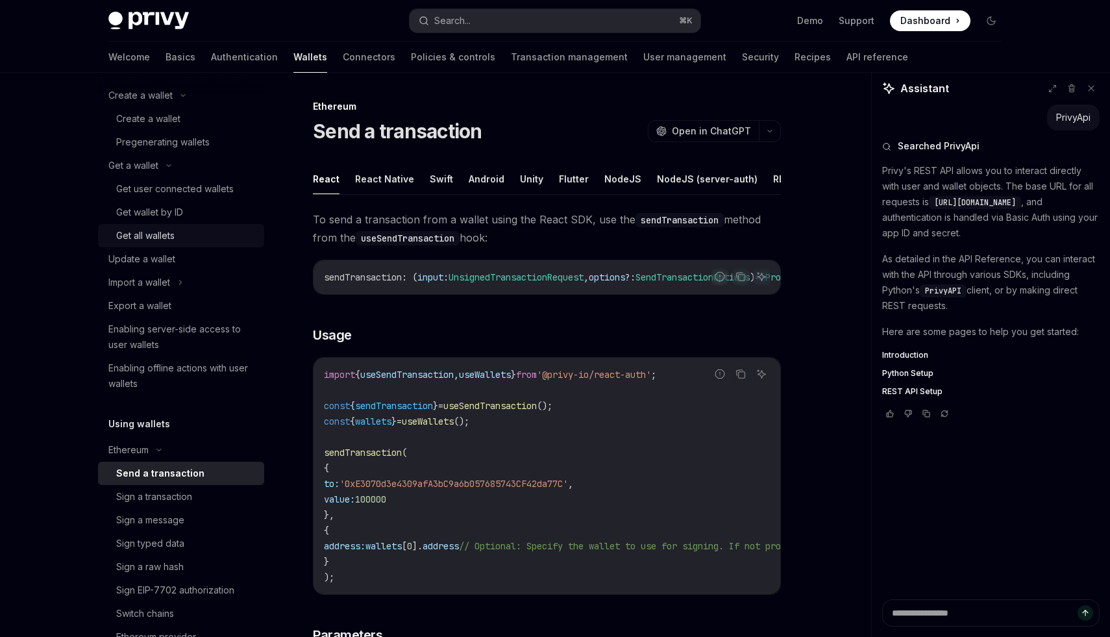
click at [175, 236] on div "Get all wallets" at bounding box center [145, 236] width 58 height 16
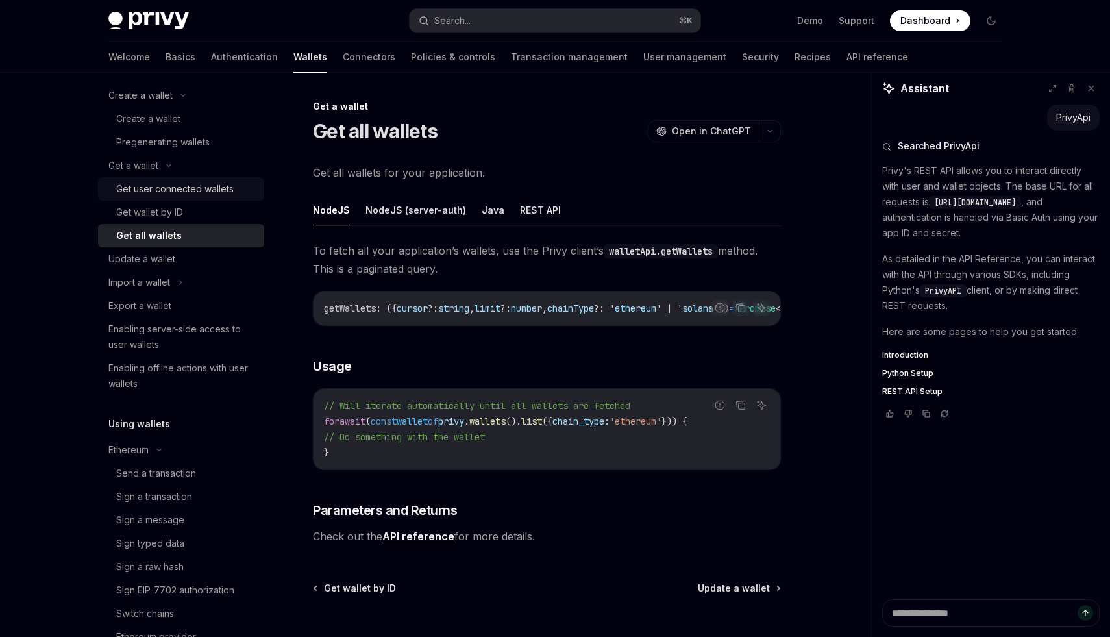
click at [142, 195] on div "Get user connected wallets" at bounding box center [175, 189] width 118 height 16
type textarea "*"
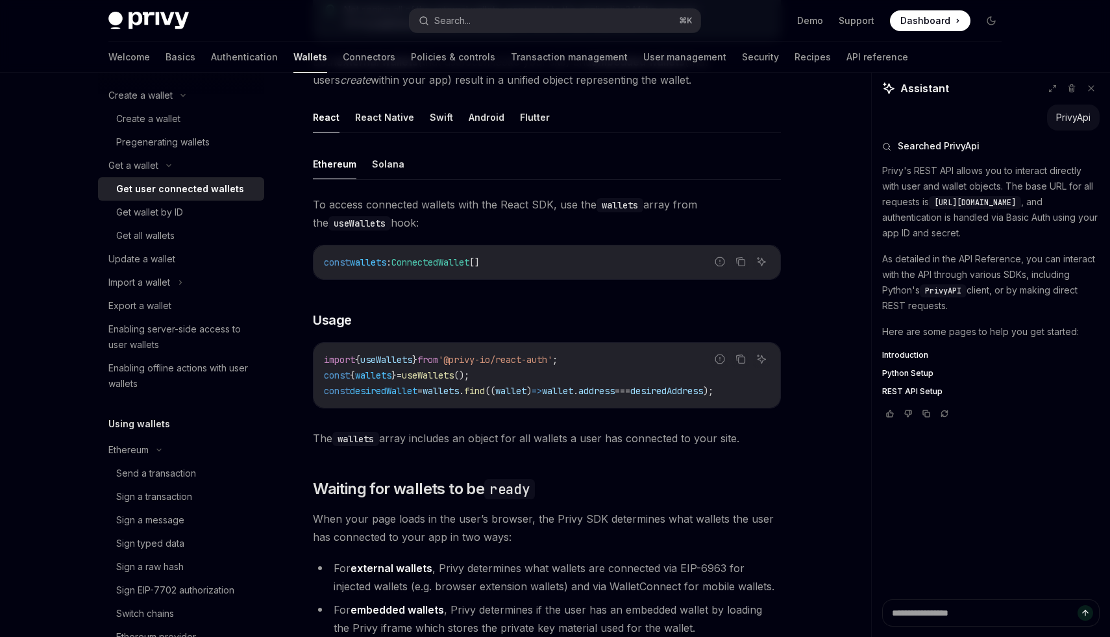
scroll to position [386, 0]
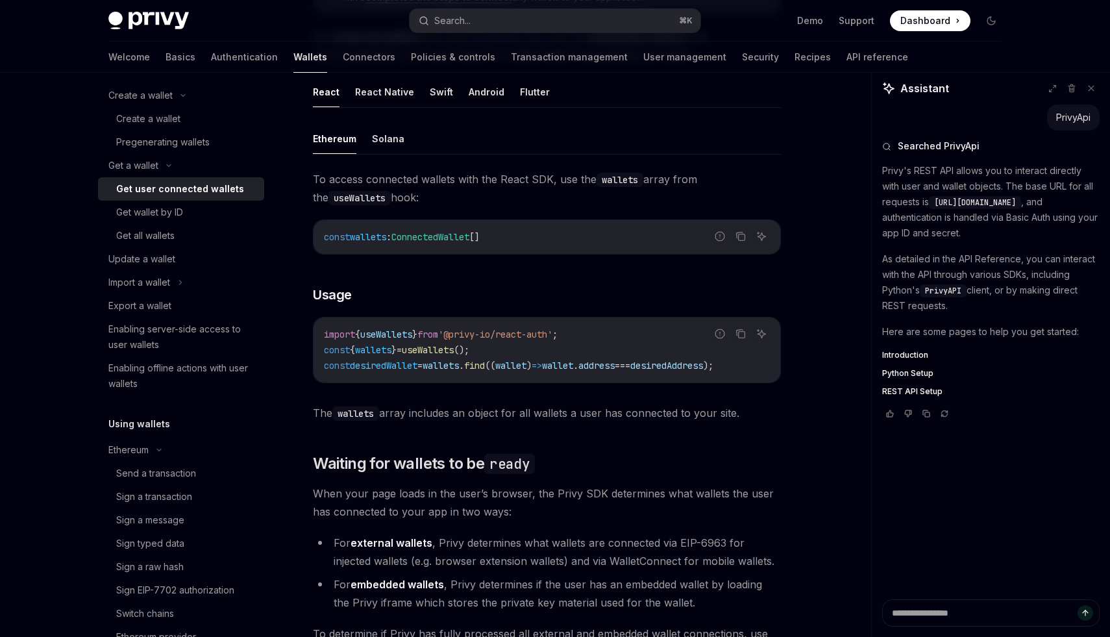
click at [390, 349] on span "wallets" at bounding box center [373, 350] width 36 height 12
copy span "wallets"
drag, startPoint x: 324, startPoint y: 353, endPoint x: 555, endPoint y: 353, distance: 231.2
click at [555, 353] on code "import { useWallets } from '@privy-io/react-auth' ; const { wallets } = useWall…" at bounding box center [547, 350] width 446 height 47
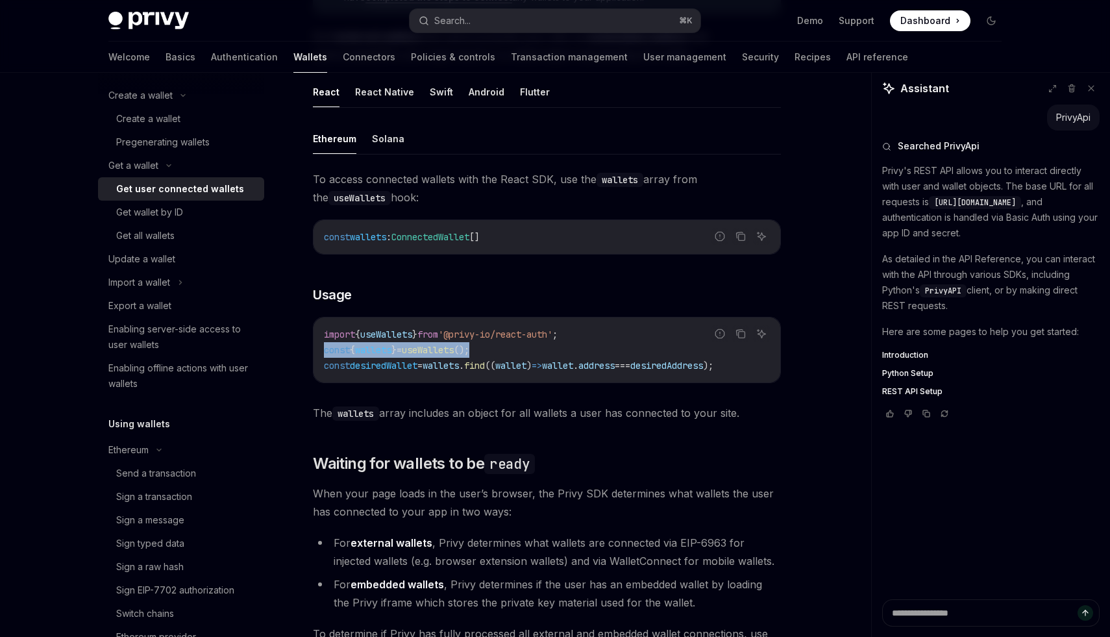
copy span "const { wallets } = useWallets ();"
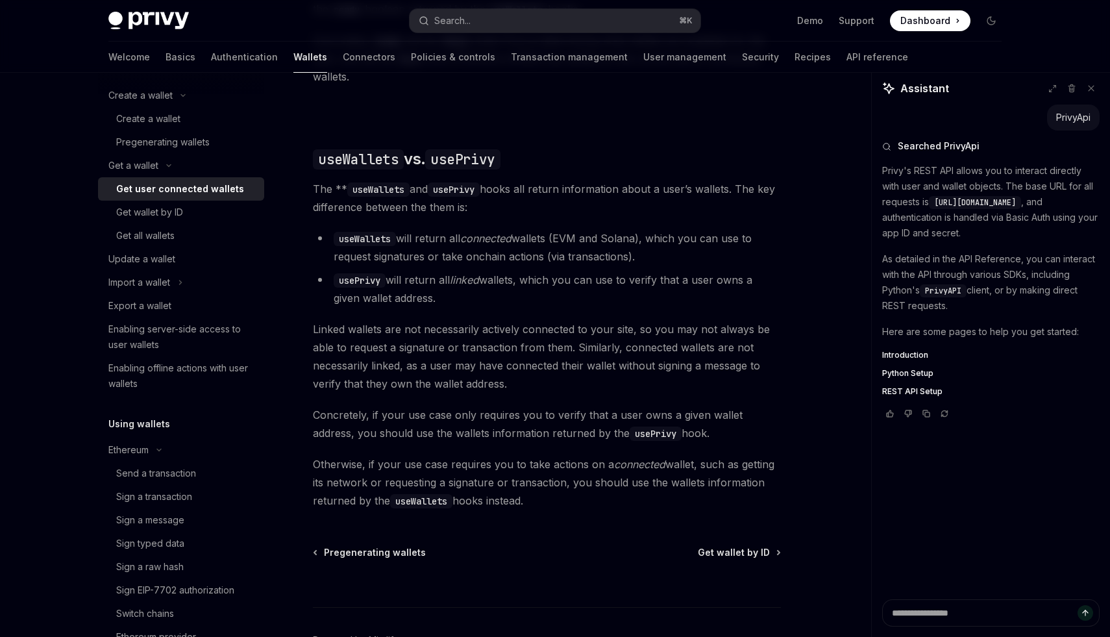
scroll to position [1098, 0]
